Goal: Task Accomplishment & Management: Manage account settings

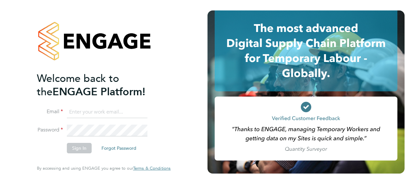
type input "[PERSON_NAME][EMAIL_ADDRESS][DOMAIN_NAME]"
click at [74, 147] on button "Sign In" at bounding box center [79, 148] width 25 height 10
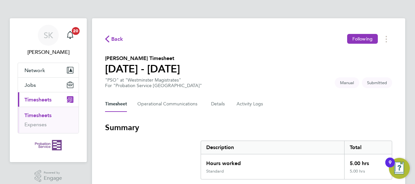
click at [310, 125] on h3 "Summary" at bounding box center [248, 127] width 287 height 10
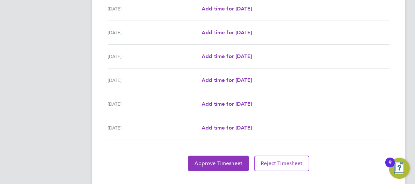
scroll to position [260, 0]
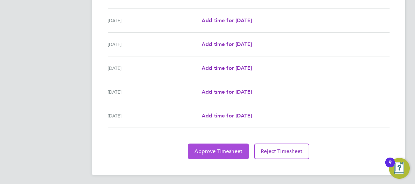
click at [235, 148] on span "Approve Timesheet" at bounding box center [219, 151] width 48 height 7
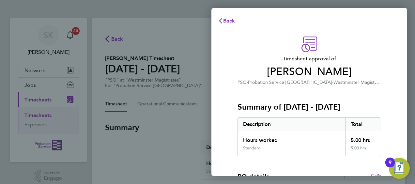
click at [278, 106] on h3 "Summary of 29 Sep - 05 Oct 2025" at bounding box center [310, 107] width 144 height 10
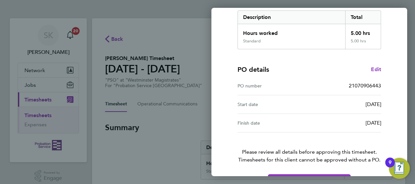
scroll to position [128, 0]
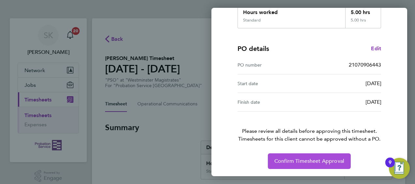
click at [297, 159] on span "Confirm Timesheet Approval" at bounding box center [310, 161] width 70 height 7
